Goal: Task Accomplishment & Management: Manage account settings

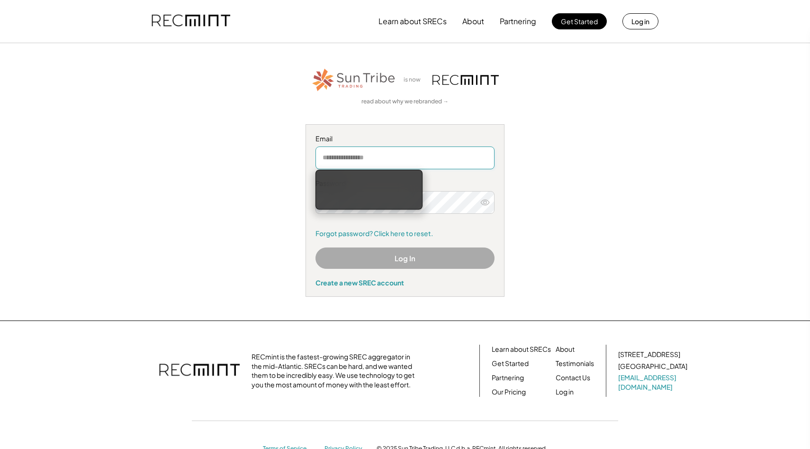
click at [365, 163] on input "email" at bounding box center [404, 157] width 179 height 23
click at [364, 162] on input "email" at bounding box center [404, 157] width 179 height 23
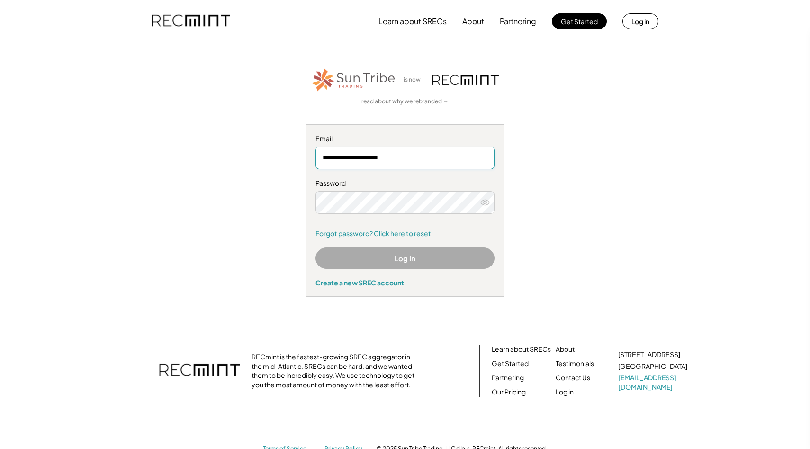
type input "**********"
click at [422, 259] on button "Log In" at bounding box center [404, 257] width 179 height 21
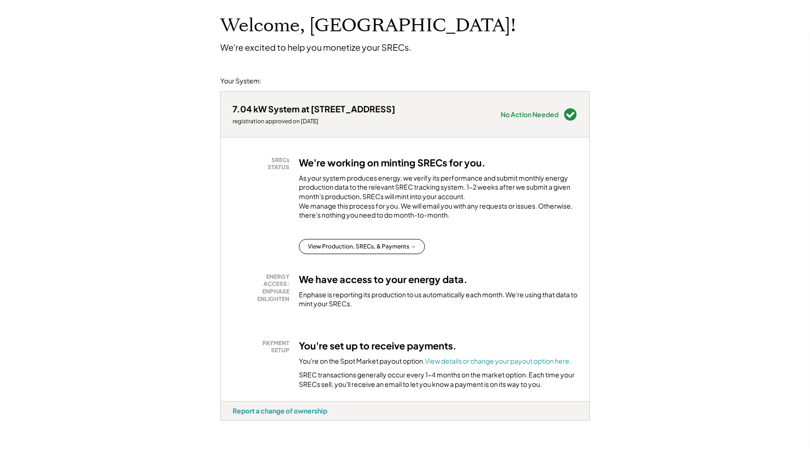
scroll to position [132, 0]
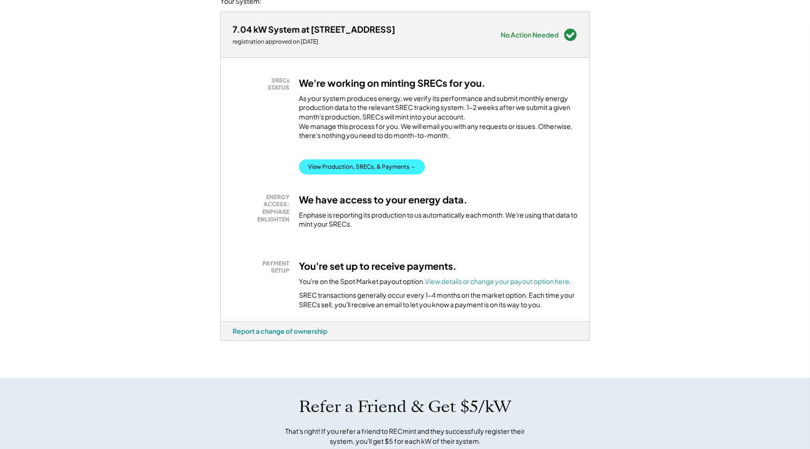
click at [389, 174] on button "View Production, SRECs, & Payments →" at bounding box center [362, 166] width 126 height 15
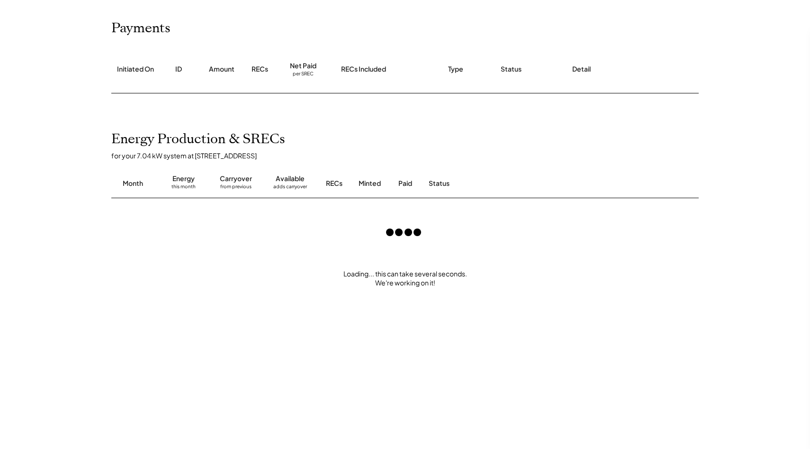
scroll to position [103, 0]
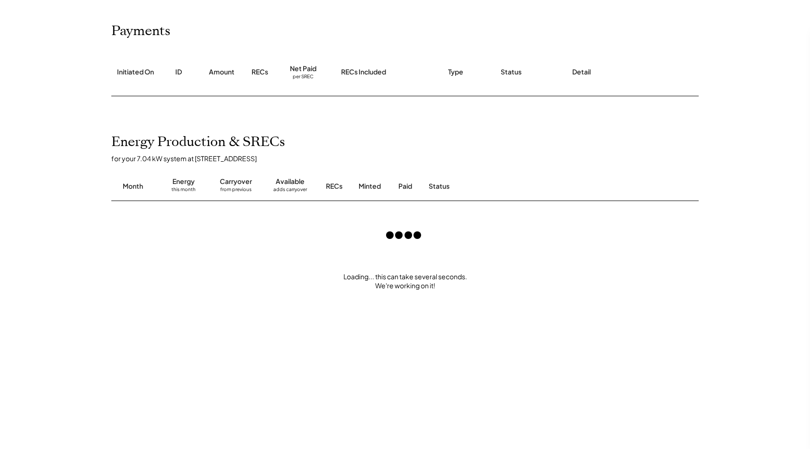
click at [392, 242] on div at bounding box center [403, 234] width 53 height 53
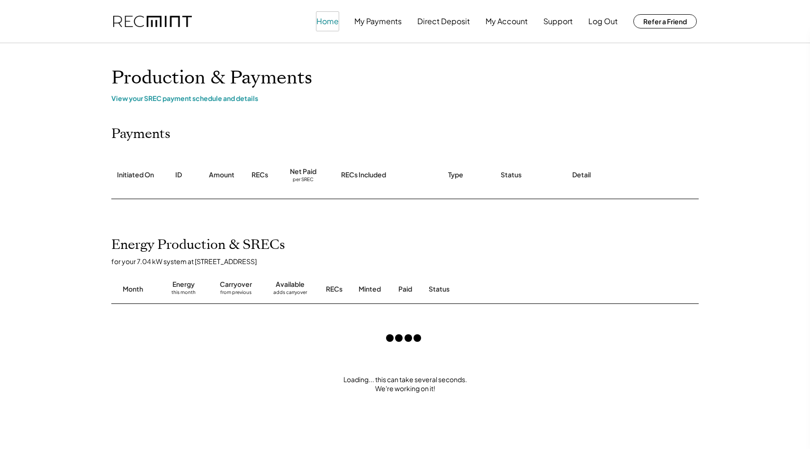
click at [333, 23] on button "Home" at bounding box center [327, 21] width 22 height 19
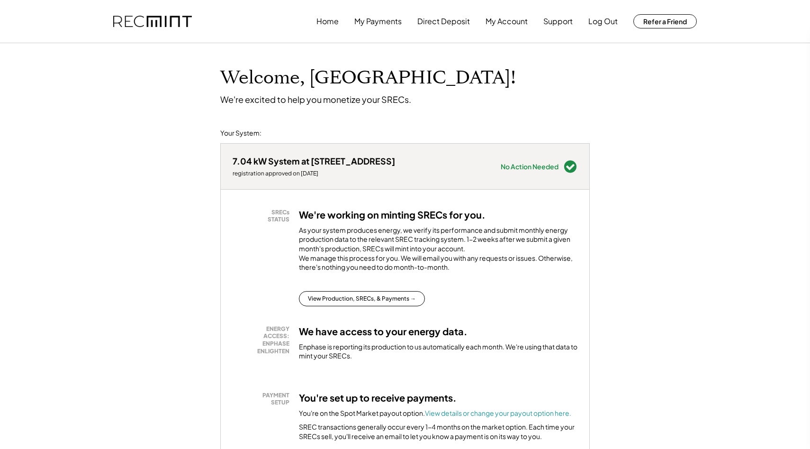
click at [522, 22] on button "My Account" at bounding box center [507, 21] width 42 height 19
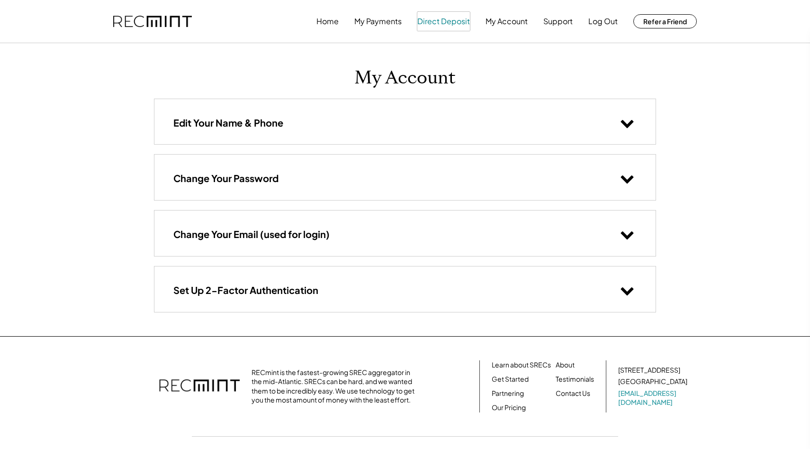
click at [456, 26] on button "Direct Deposit" at bounding box center [443, 21] width 53 height 19
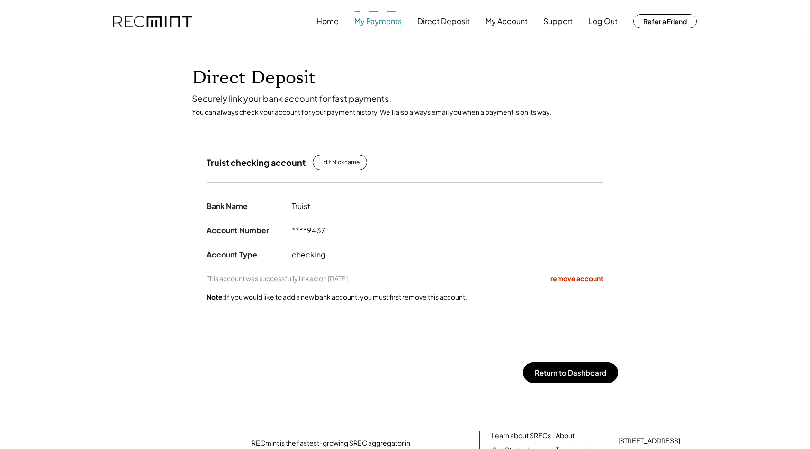
click at [394, 24] on button "My Payments" at bounding box center [377, 21] width 47 height 19
